Goal: Check status: Check status

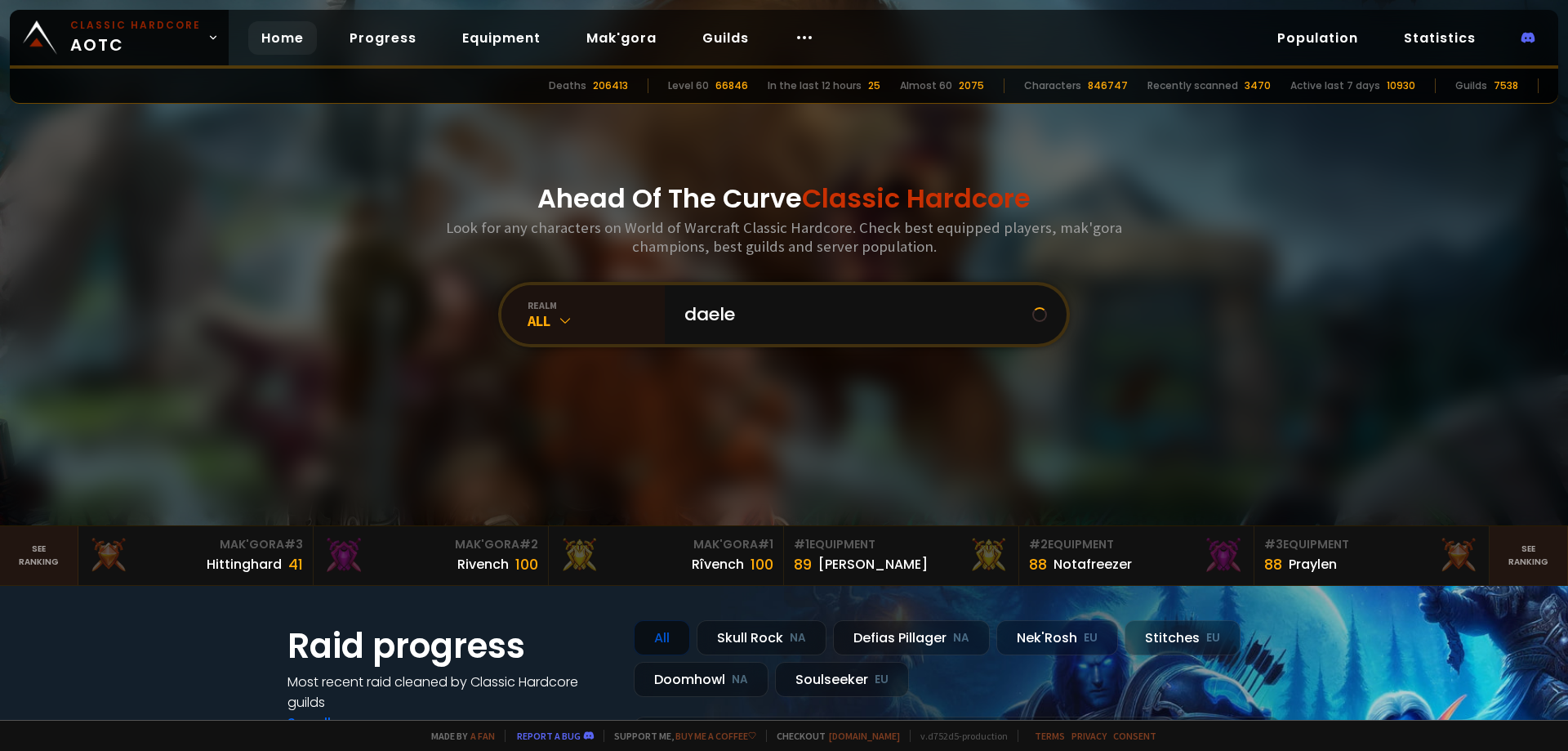
type input "daeler"
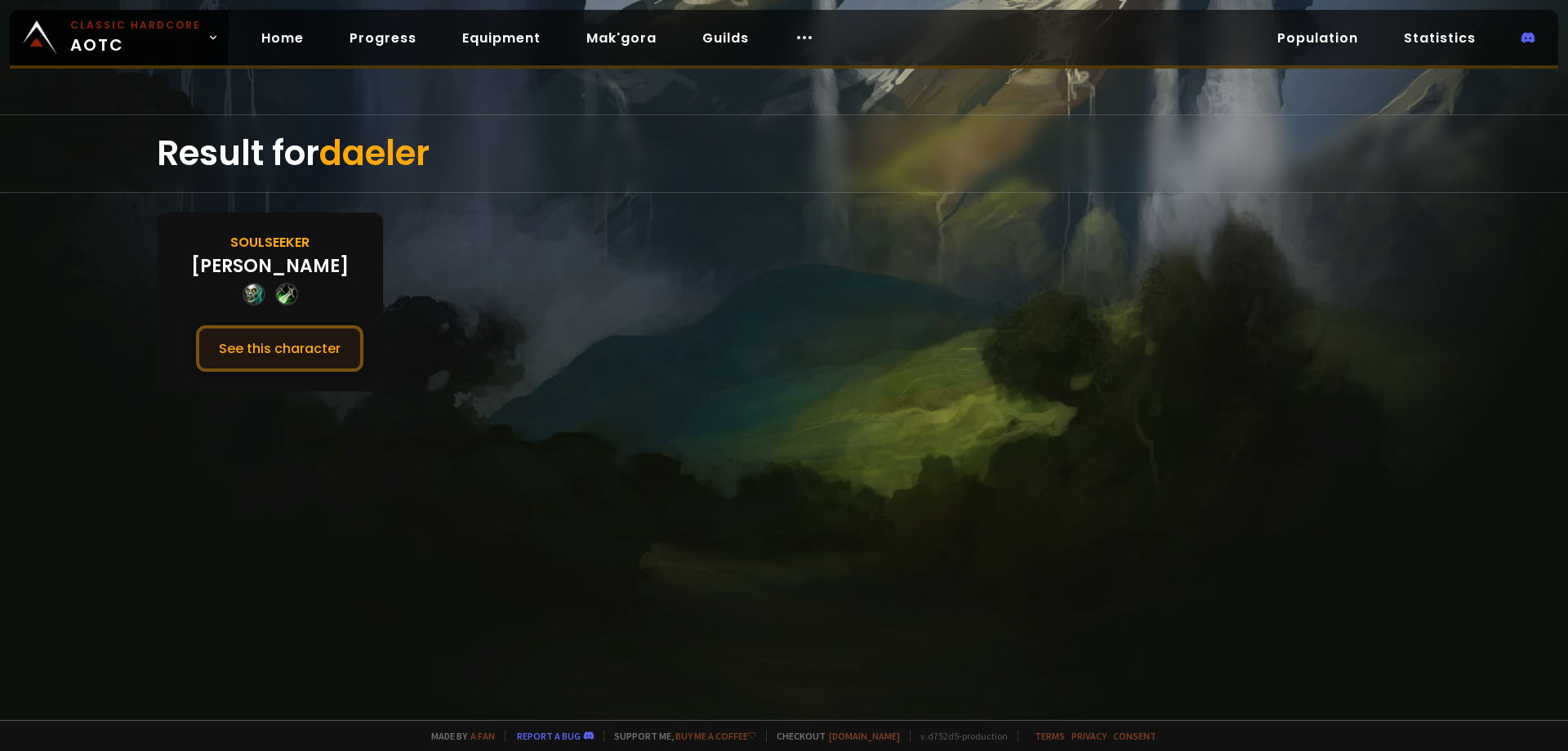
click at [290, 350] on button "See this character" at bounding box center [280, 348] width 168 height 46
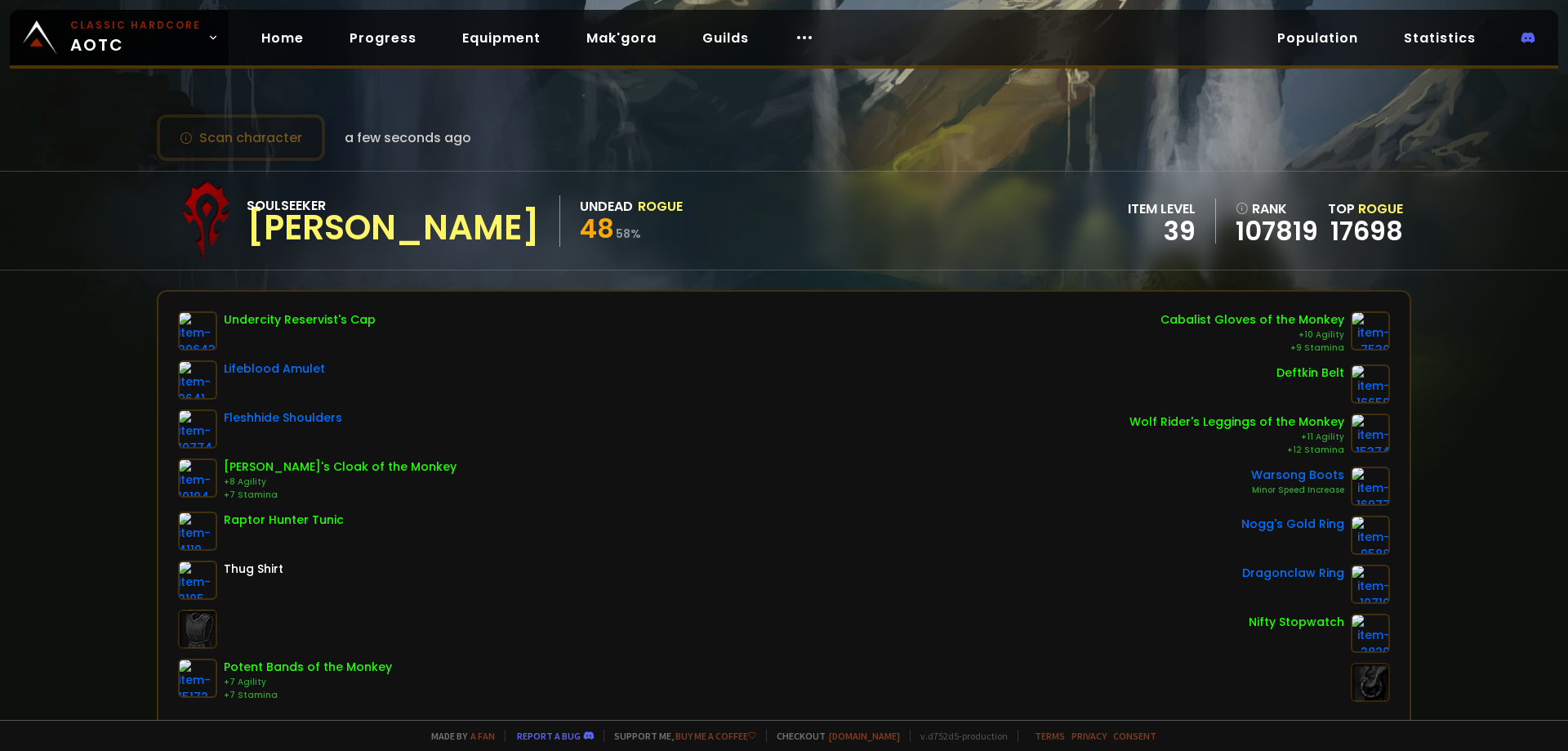
click at [266, 55] on div "Home Progress Equipment Mak'gora Guilds" at bounding box center [538, 38] width 618 height 53
click at [263, 52] on link "Home" at bounding box center [282, 39] width 69 height 34
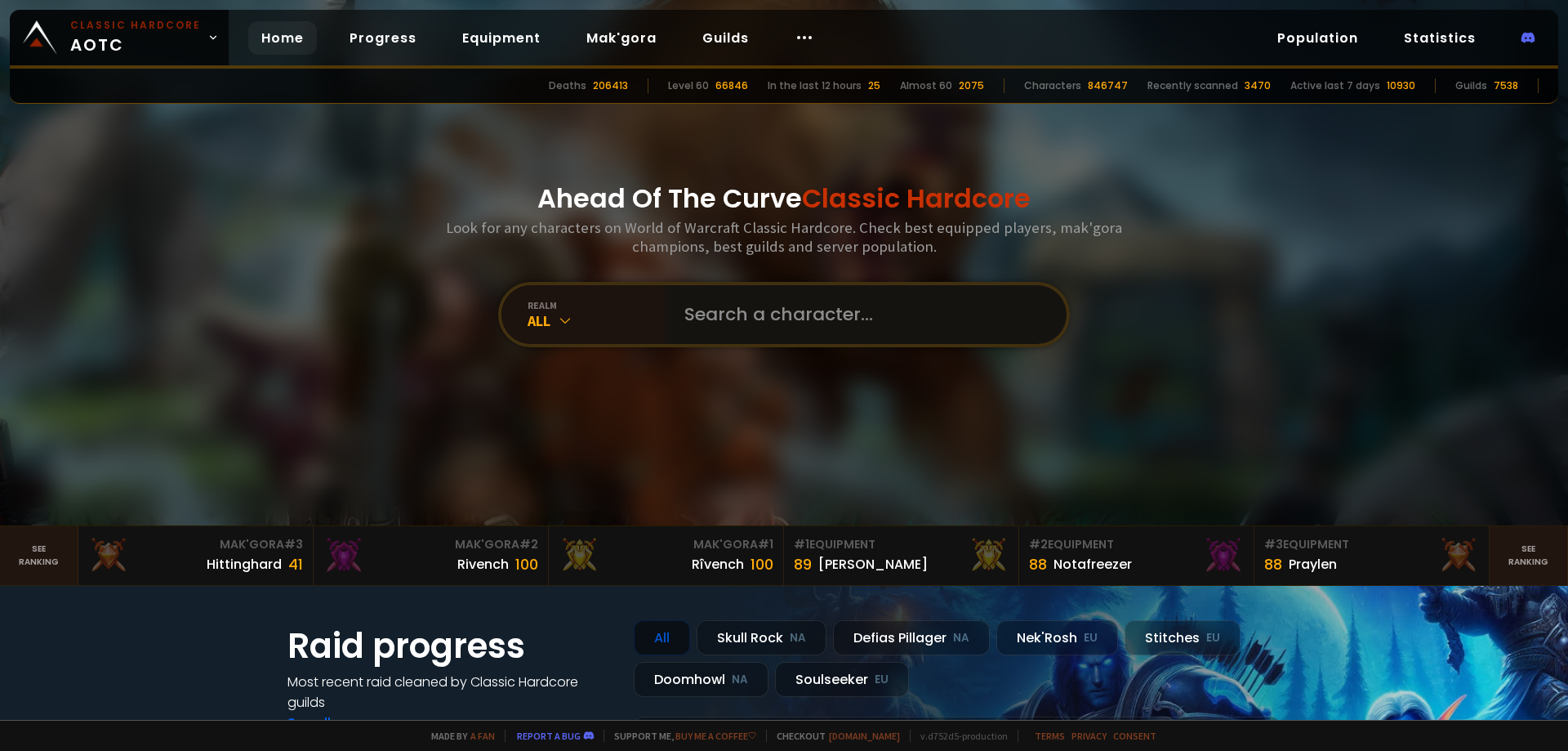
click at [701, 292] on input "text" at bounding box center [860, 315] width 372 height 58
type input "[PERSON_NAME]"
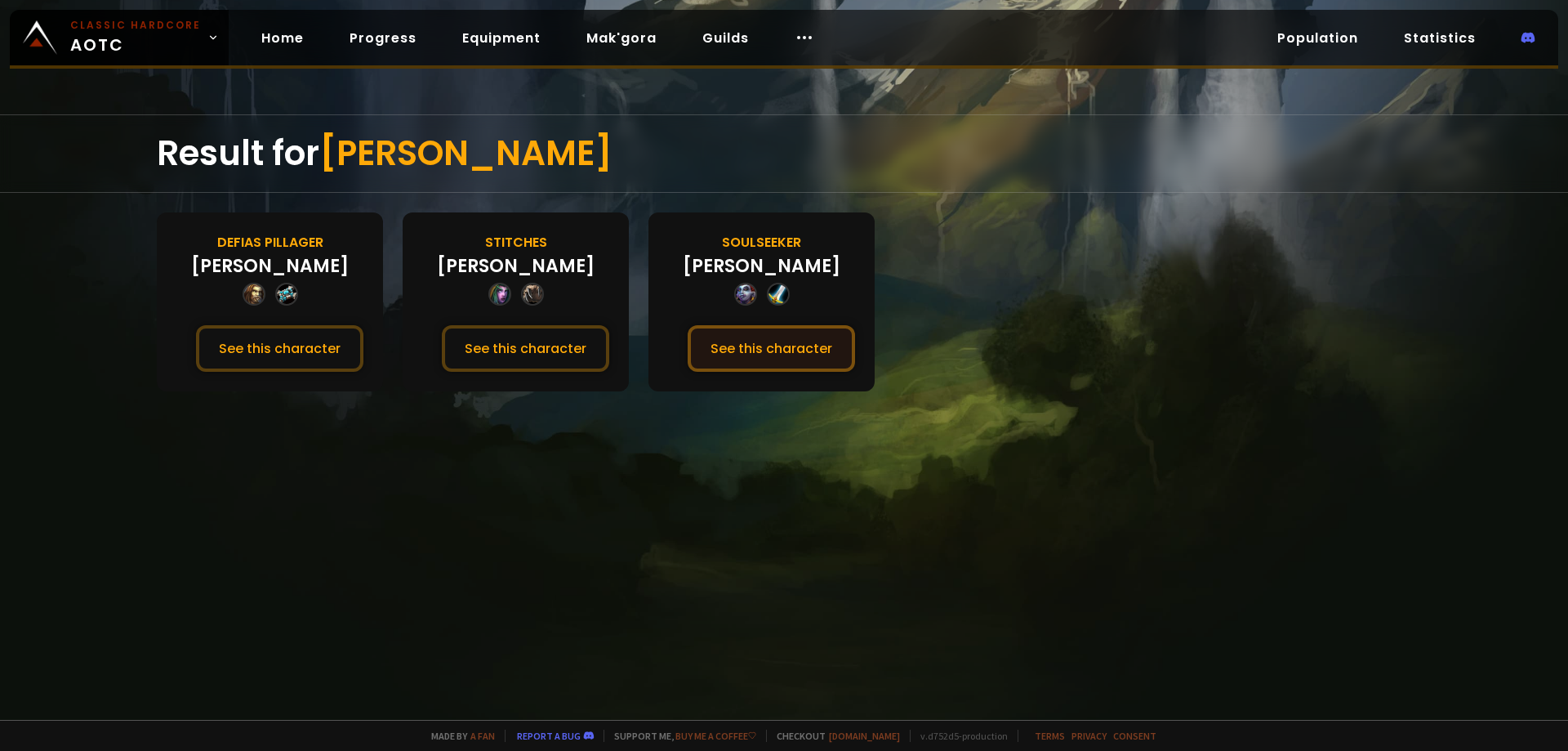
click at [808, 340] on button "See this character" at bounding box center [772, 348] width 168 height 46
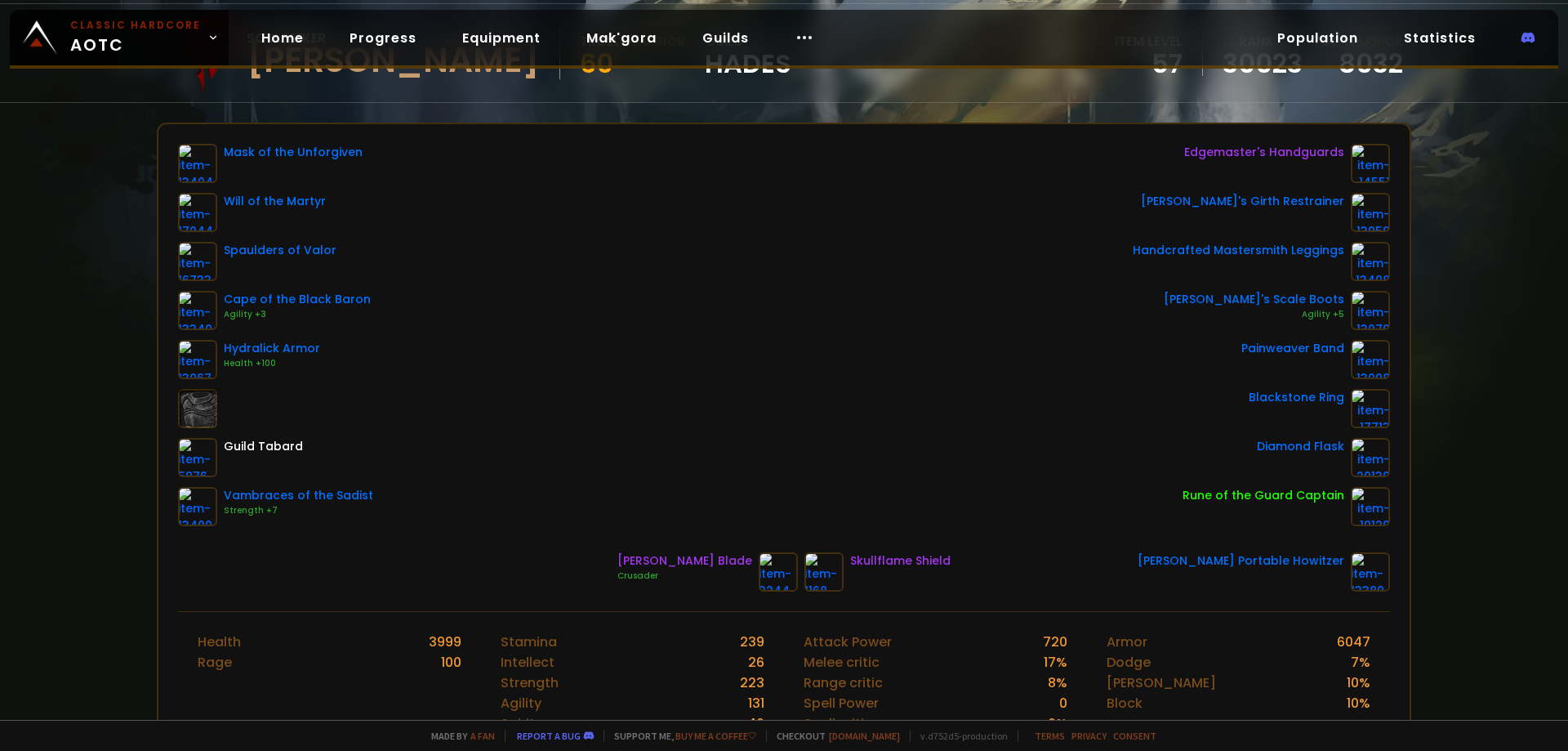
scroll to position [82, 0]
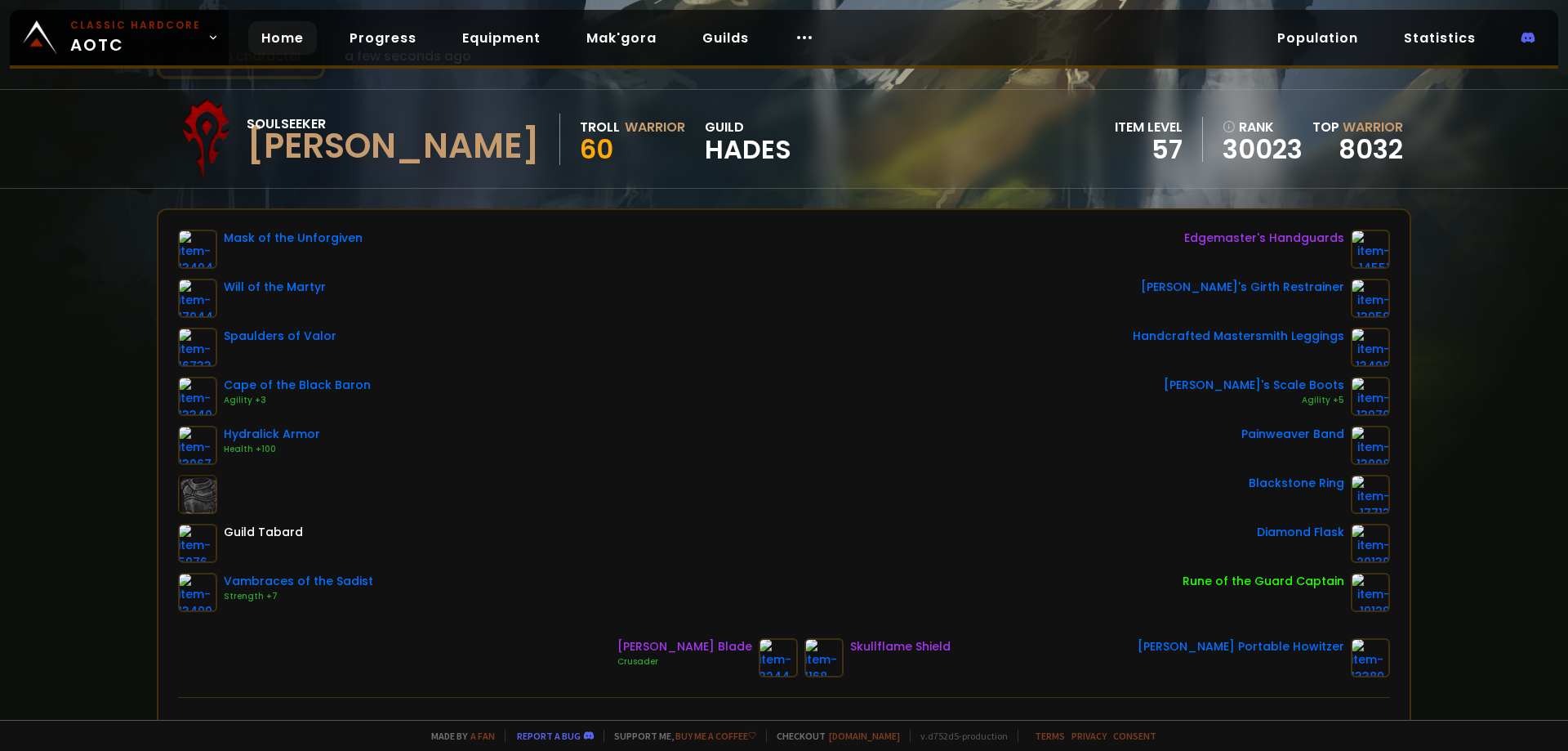
click at [279, 34] on link "Home" at bounding box center [282, 39] width 69 height 34
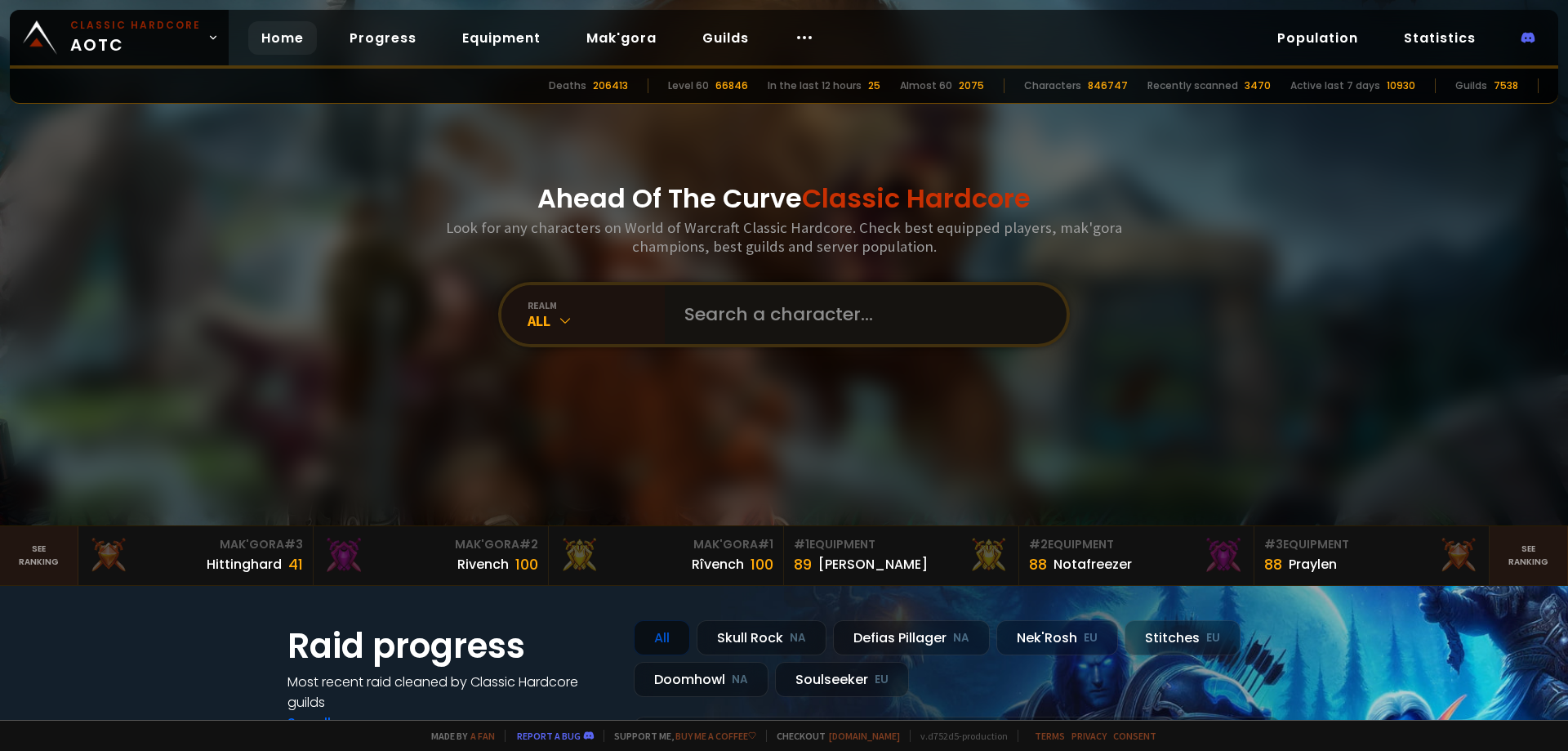
click at [714, 331] on input "text" at bounding box center [860, 315] width 372 height 58
type input "zoo"
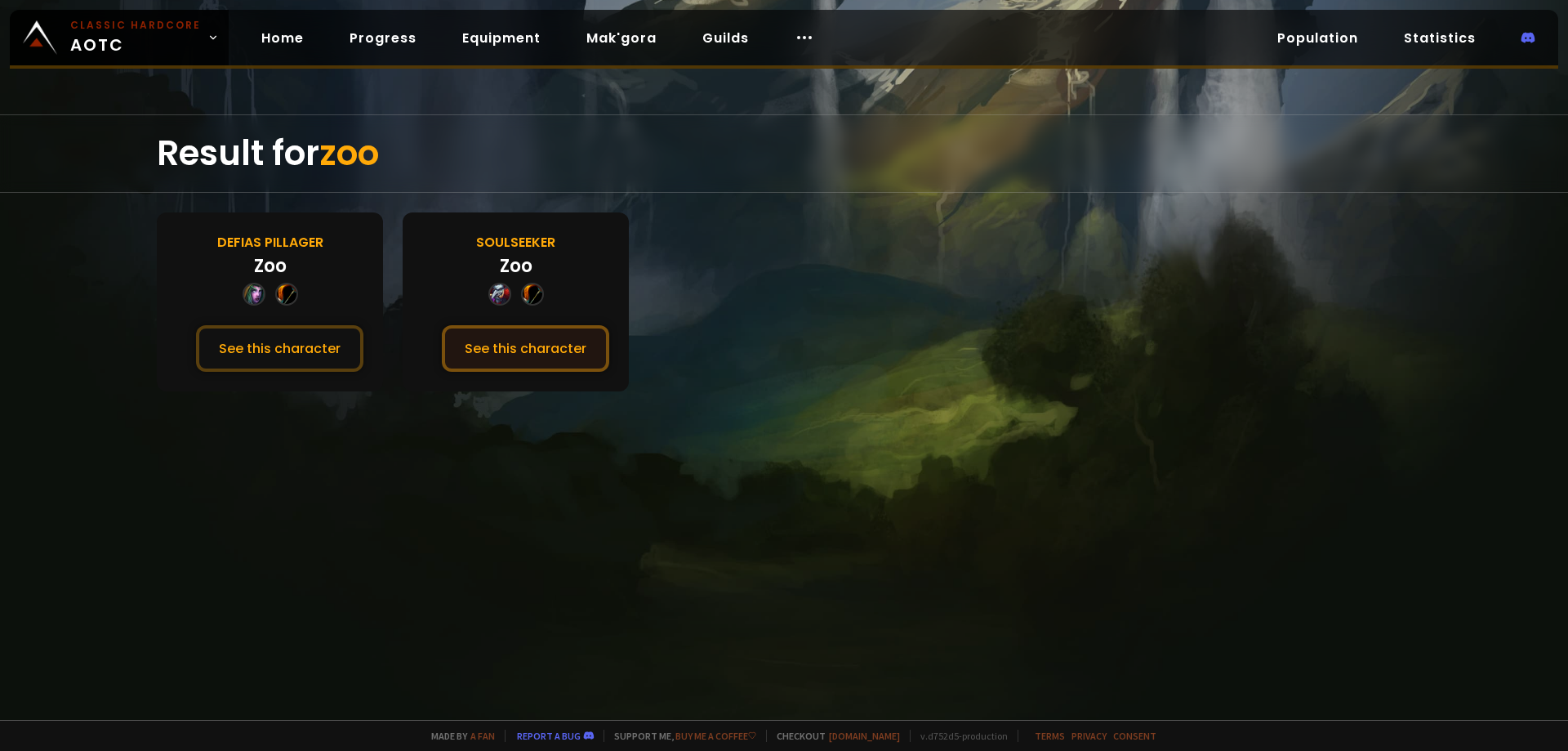
click at [542, 351] on button "See this character" at bounding box center [526, 348] width 168 height 46
